Goal: Find specific page/section: Find specific page/section

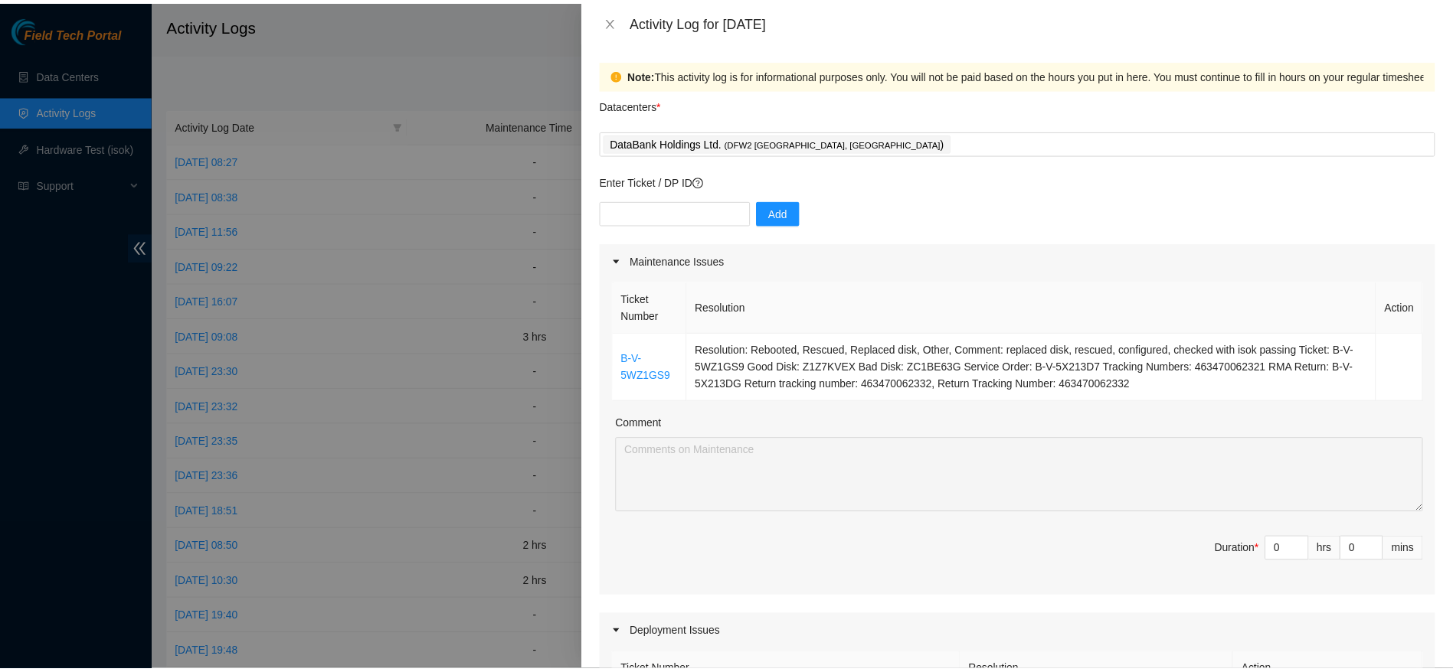
scroll to position [347, 0]
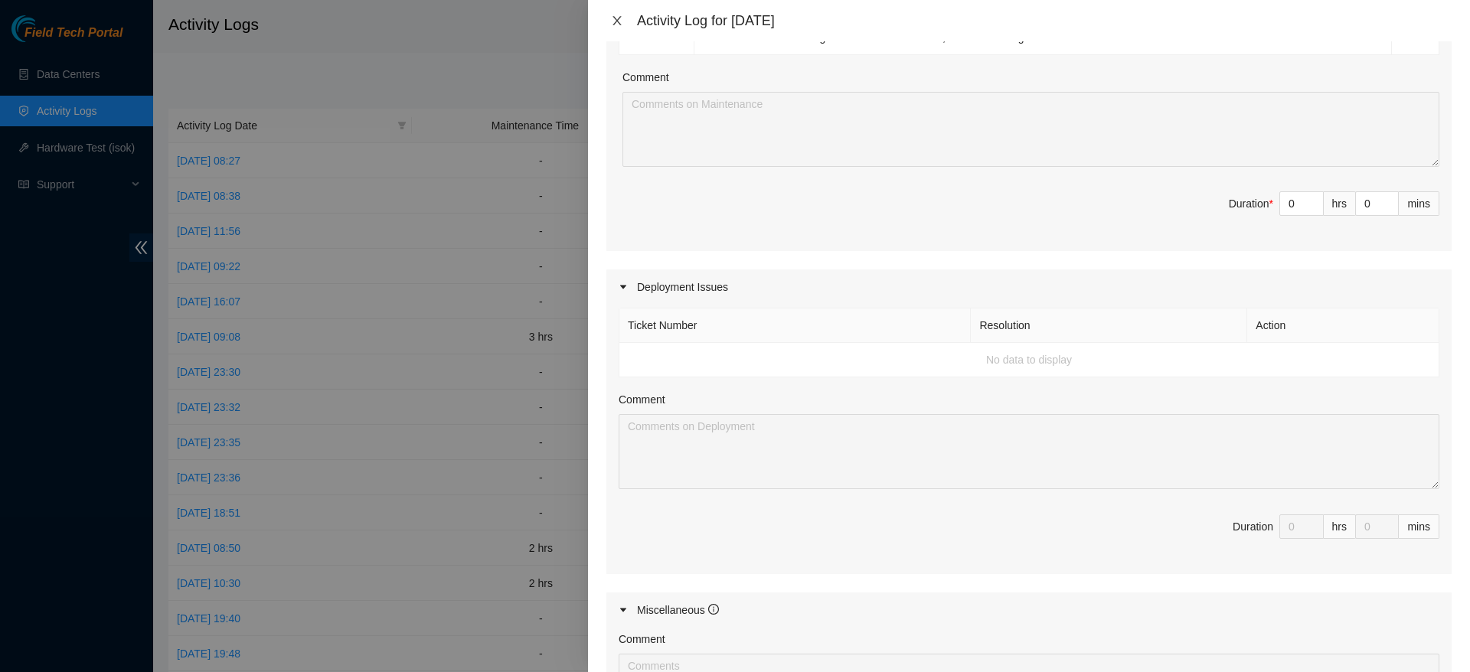
click at [616, 27] on button "Close" at bounding box center [616, 21] width 21 height 15
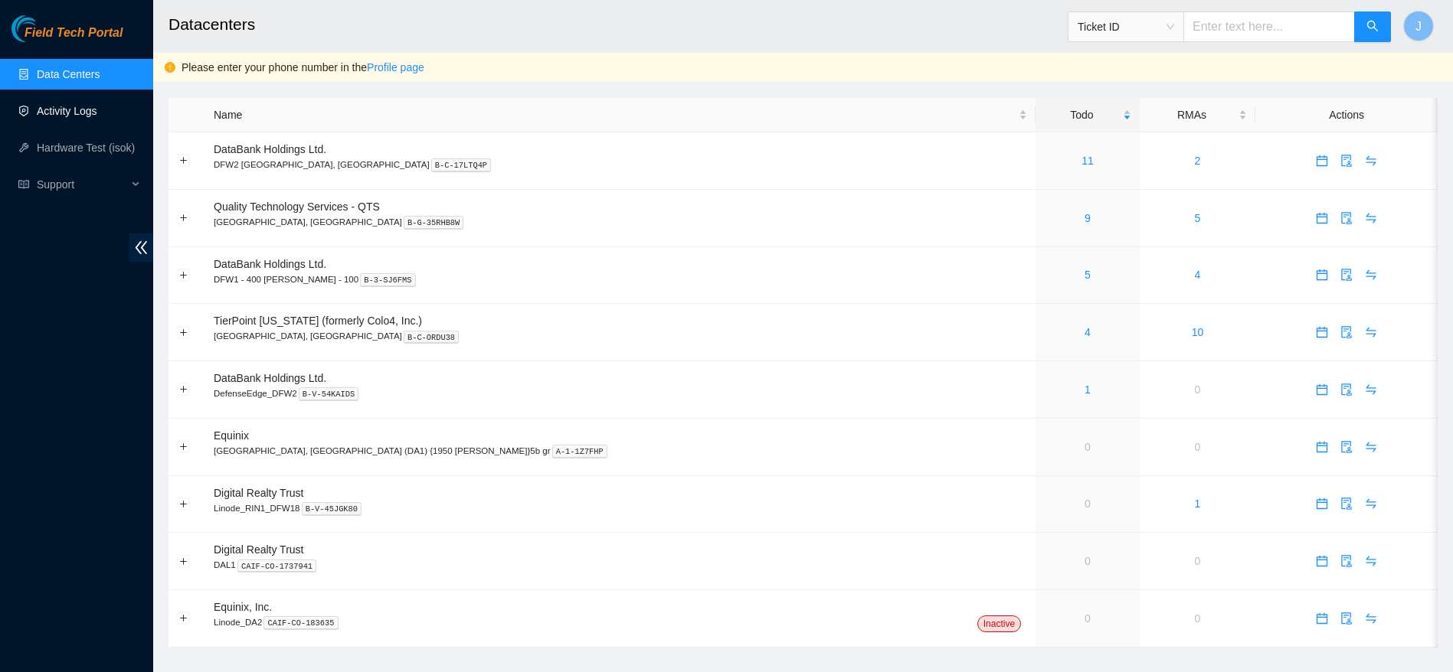
click at [87, 117] on link "Activity Logs" at bounding box center [67, 111] width 60 height 12
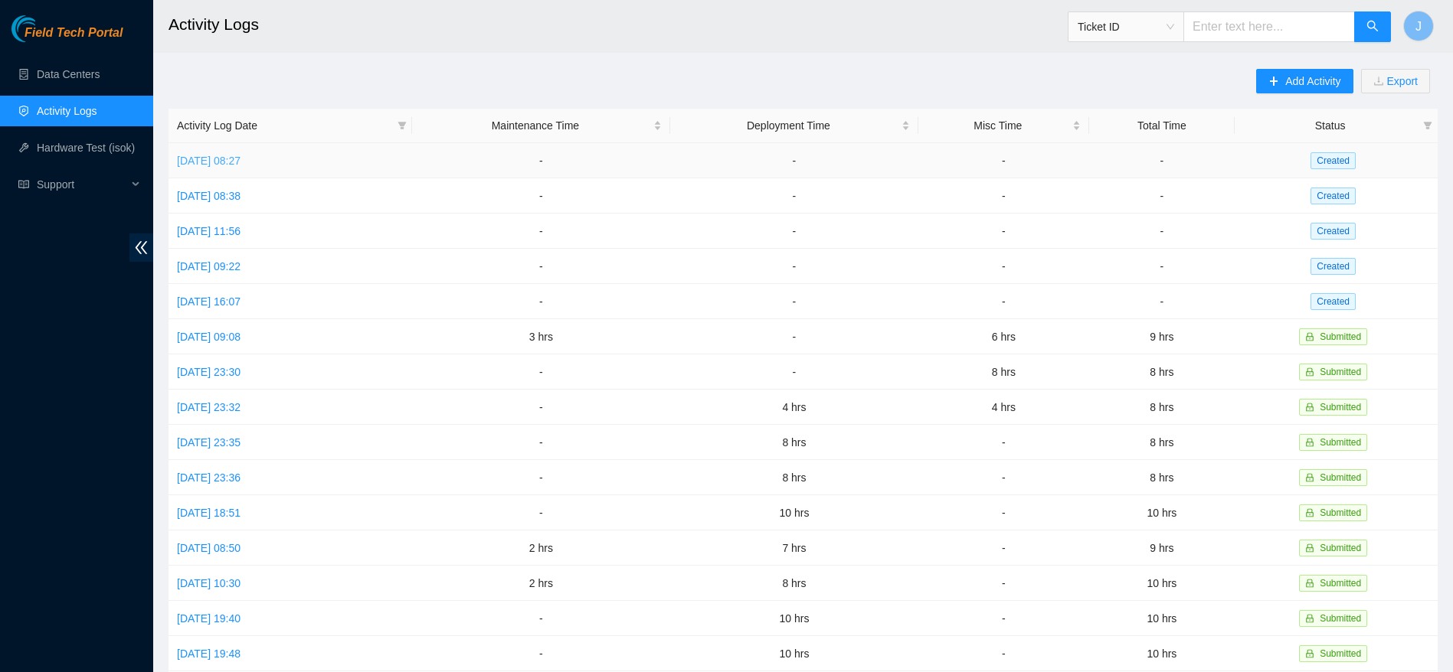
click at [240, 162] on link "[DATE] 08:27" at bounding box center [209, 161] width 64 height 12
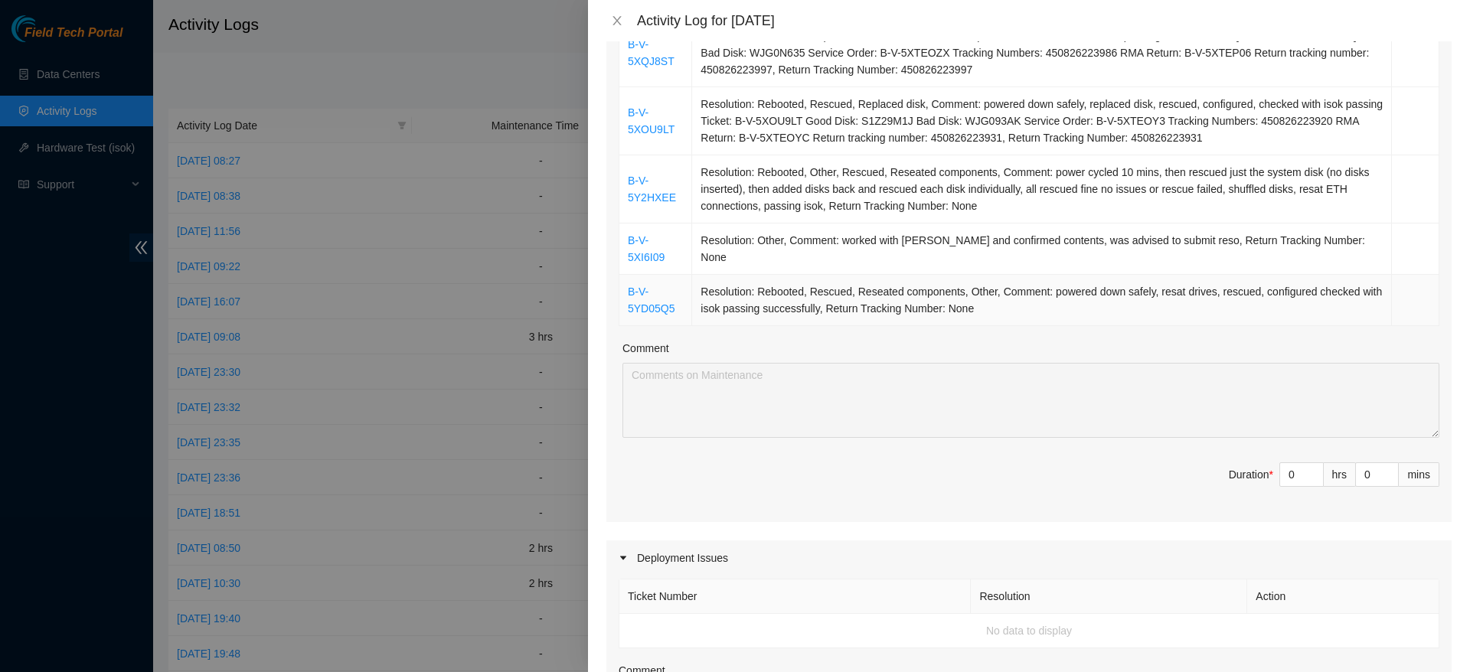
scroll to position [314, 0]
